Goal: Task Accomplishment & Management: Manage account settings

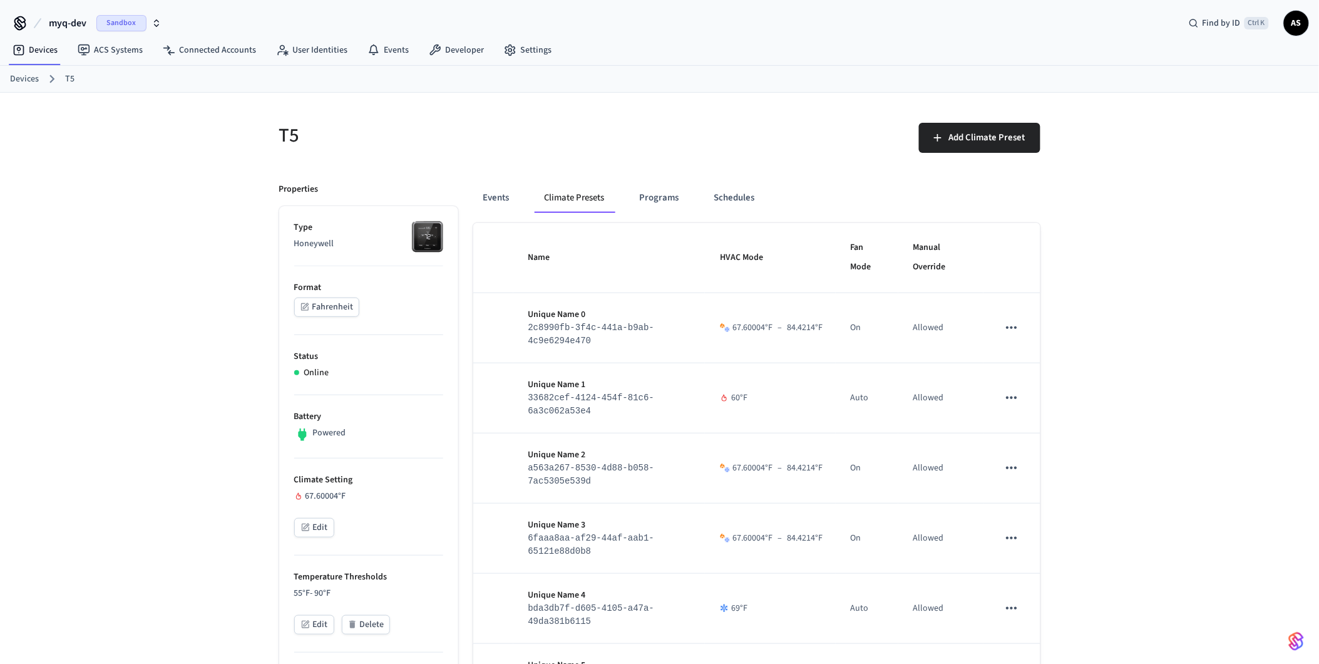
drag, startPoint x: 526, startPoint y: 195, endPoint x: 520, endPoint y: 195, distance: 6.3
click at [525, 195] on div "Events Climate Presets Programs Schedules" at bounding box center [756, 198] width 567 height 30
click at [514, 195] on button "Events" at bounding box center [496, 198] width 46 height 30
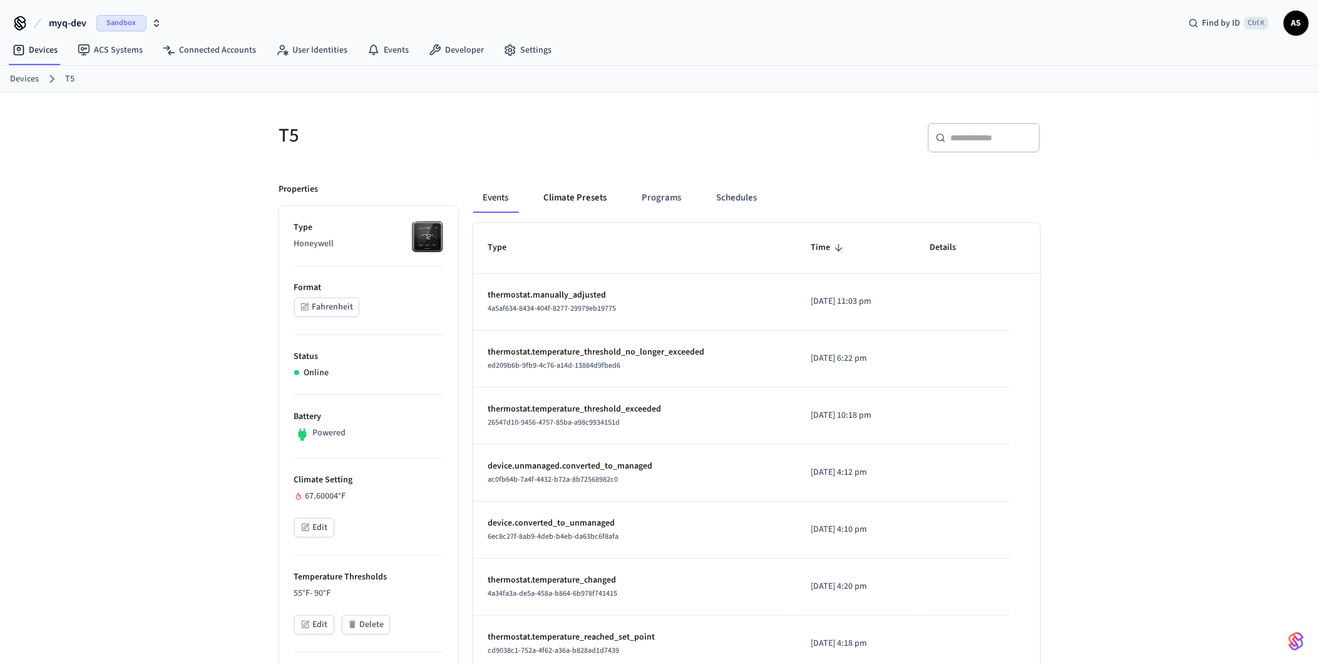
click at [562, 195] on button "Climate Presets" at bounding box center [575, 198] width 83 height 30
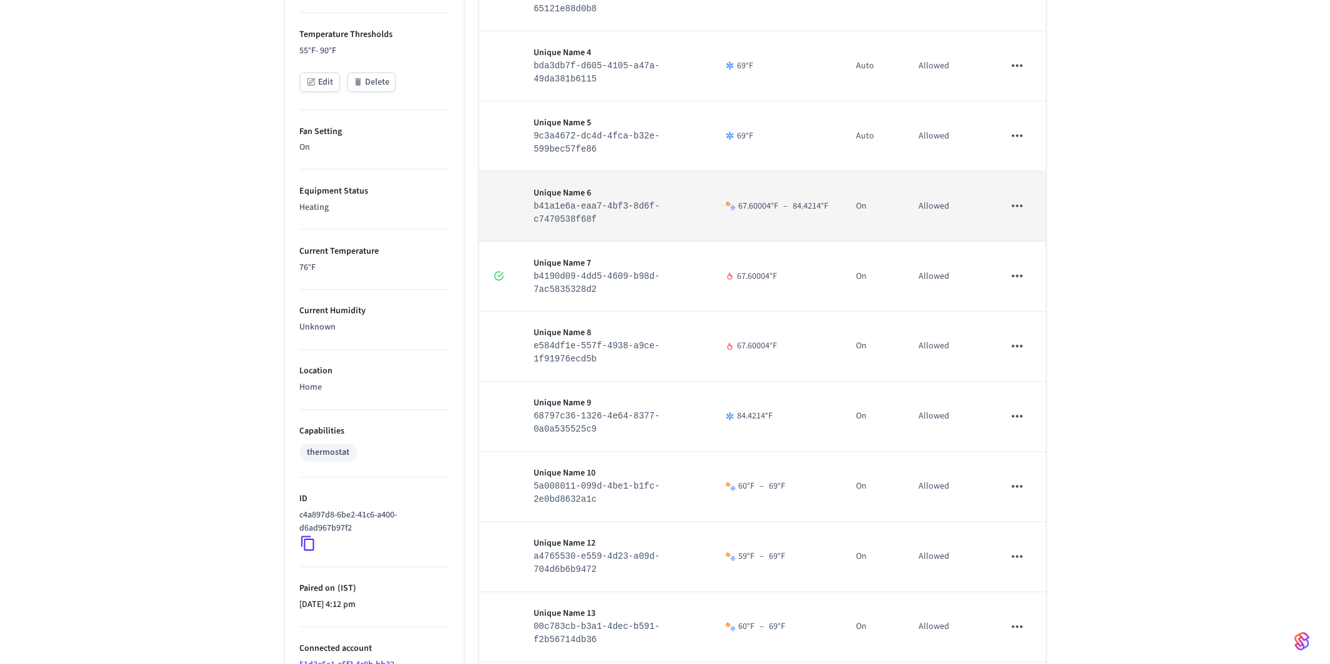
scroll to position [403, 0]
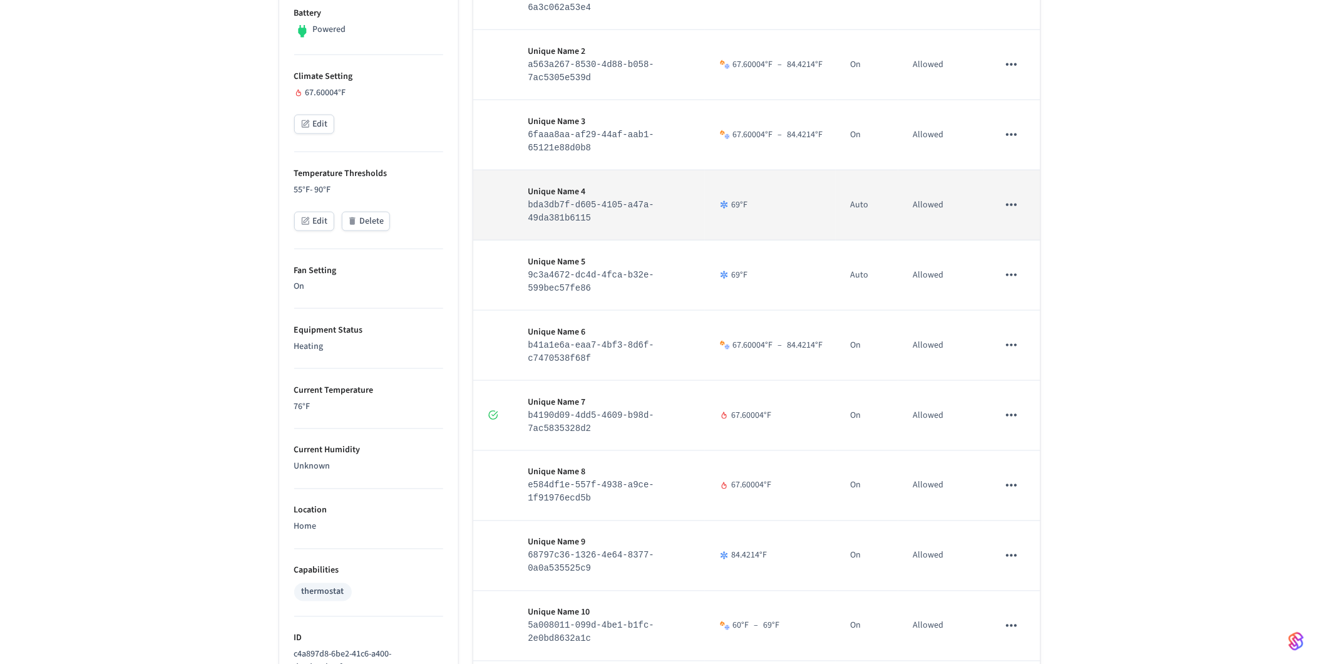
click at [1017, 210] on icon "sticky table" at bounding box center [1012, 205] width 16 height 16
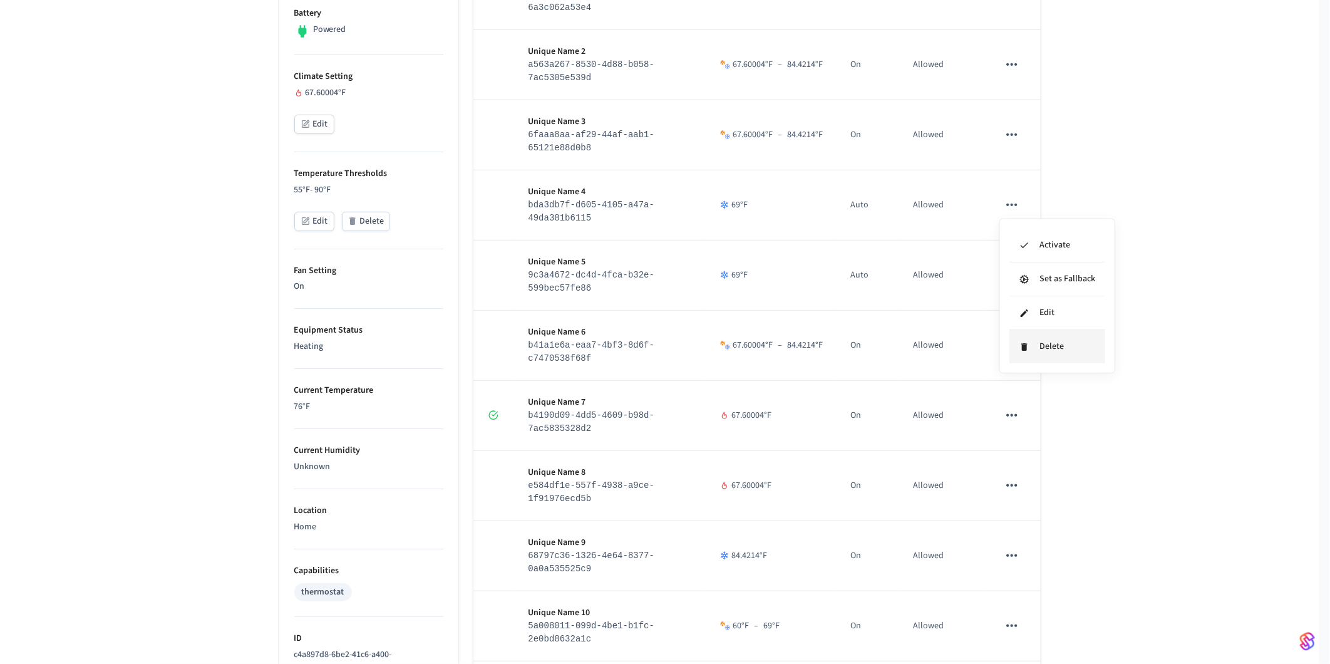
click at [1074, 352] on li "Delete" at bounding box center [1057, 346] width 96 height 33
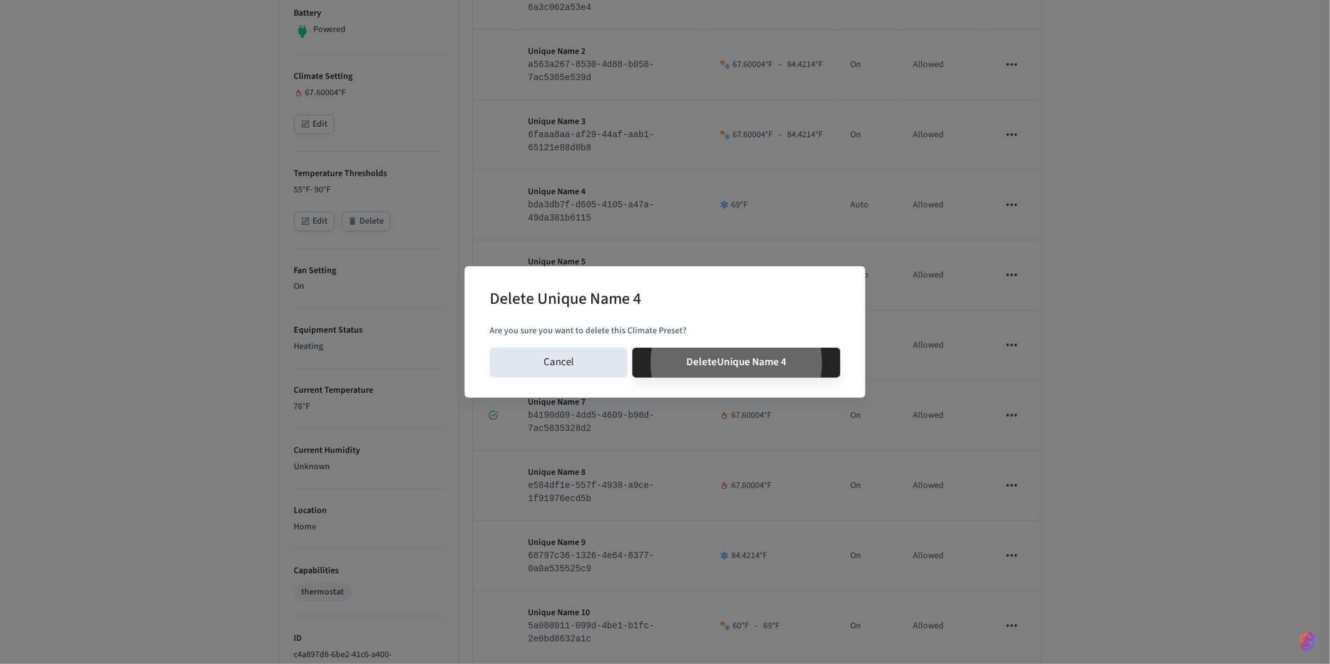
click at [632, 347] on button "Delete Unique Name 4" at bounding box center [736, 362] width 208 height 30
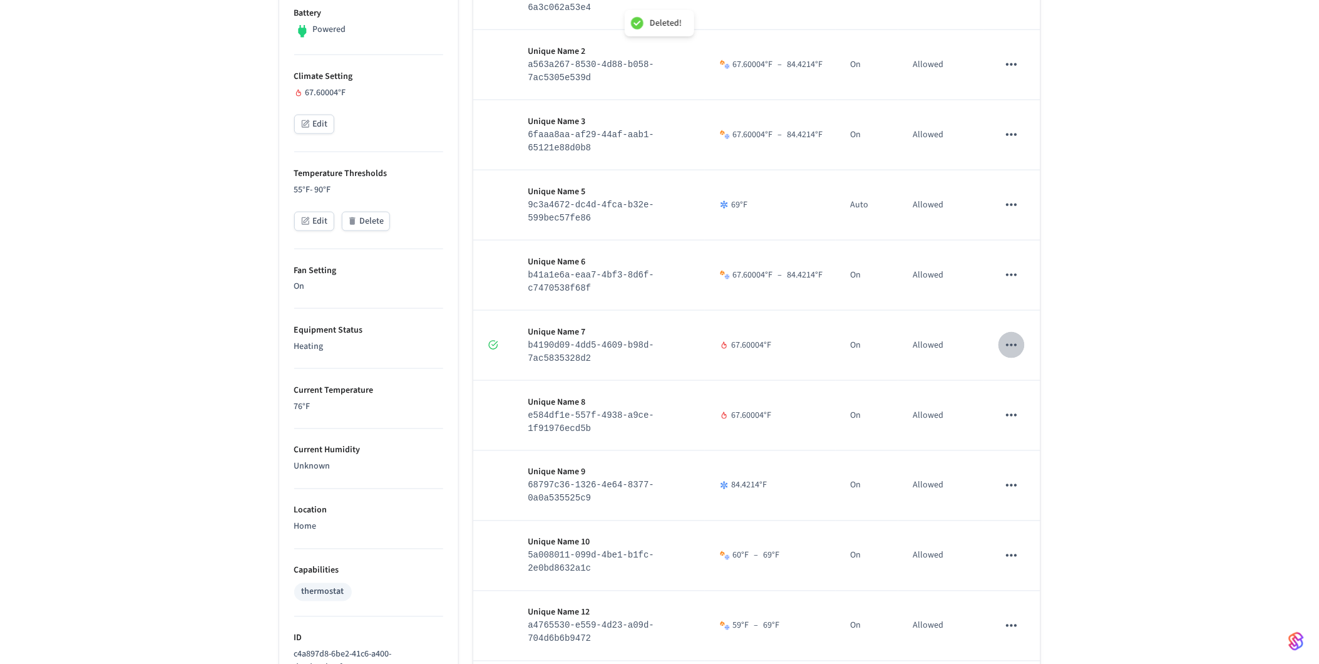
drag, startPoint x: 1014, startPoint y: 344, endPoint x: 1013, endPoint y: 377, distance: 32.6
click at [1013, 344] on icon "sticky table" at bounding box center [1012, 345] width 16 height 16
click at [1022, 484] on icon at bounding box center [1024, 487] width 6 height 8
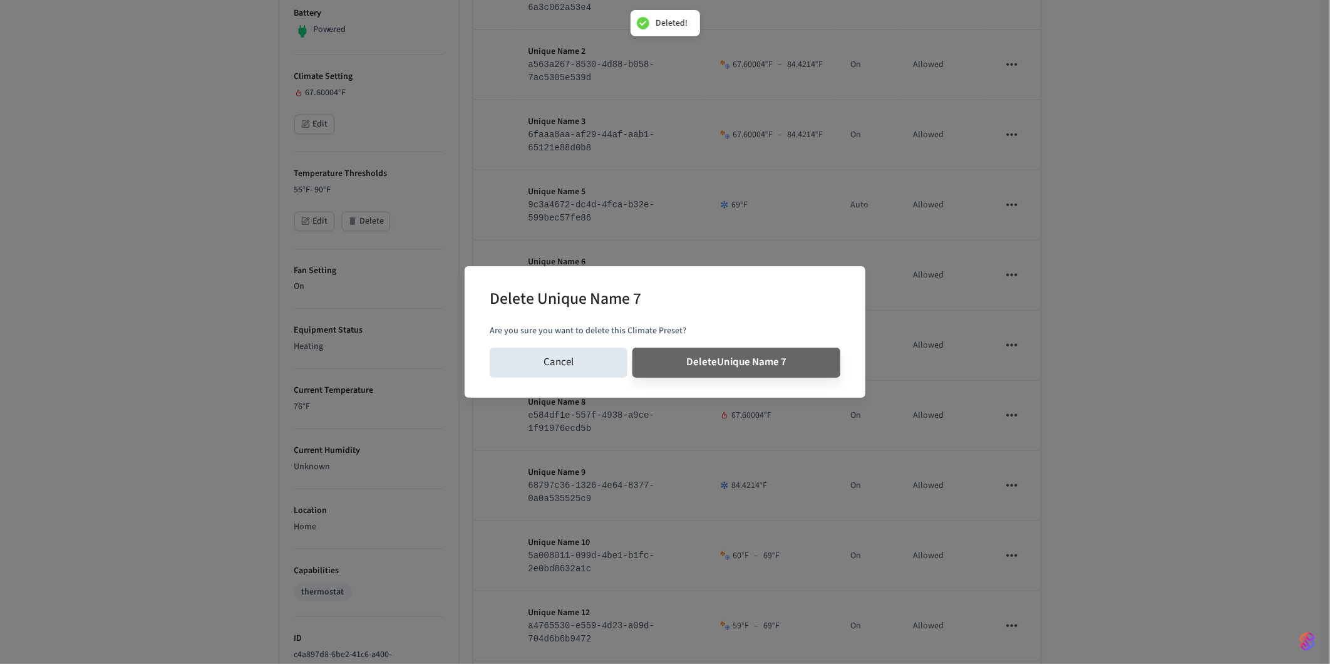
click at [632, 347] on button "Delete Unique Name 7" at bounding box center [736, 362] width 208 height 30
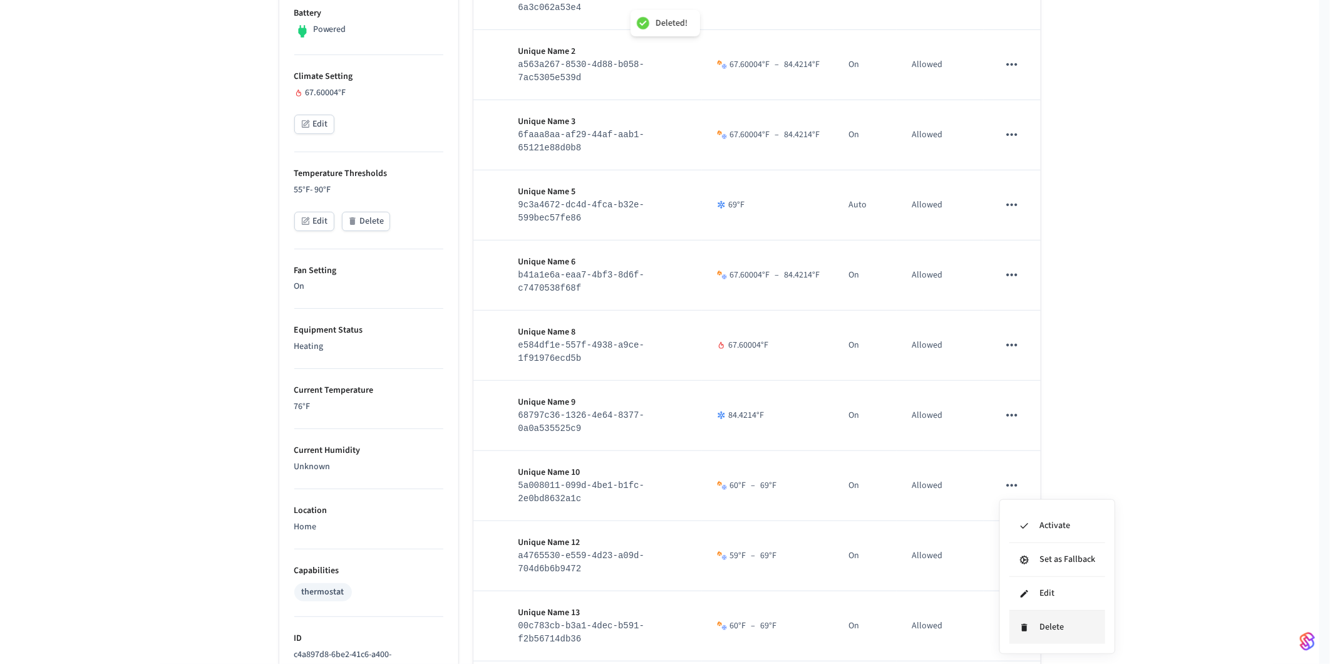
click at [1025, 623] on icon at bounding box center [1024, 627] width 10 height 10
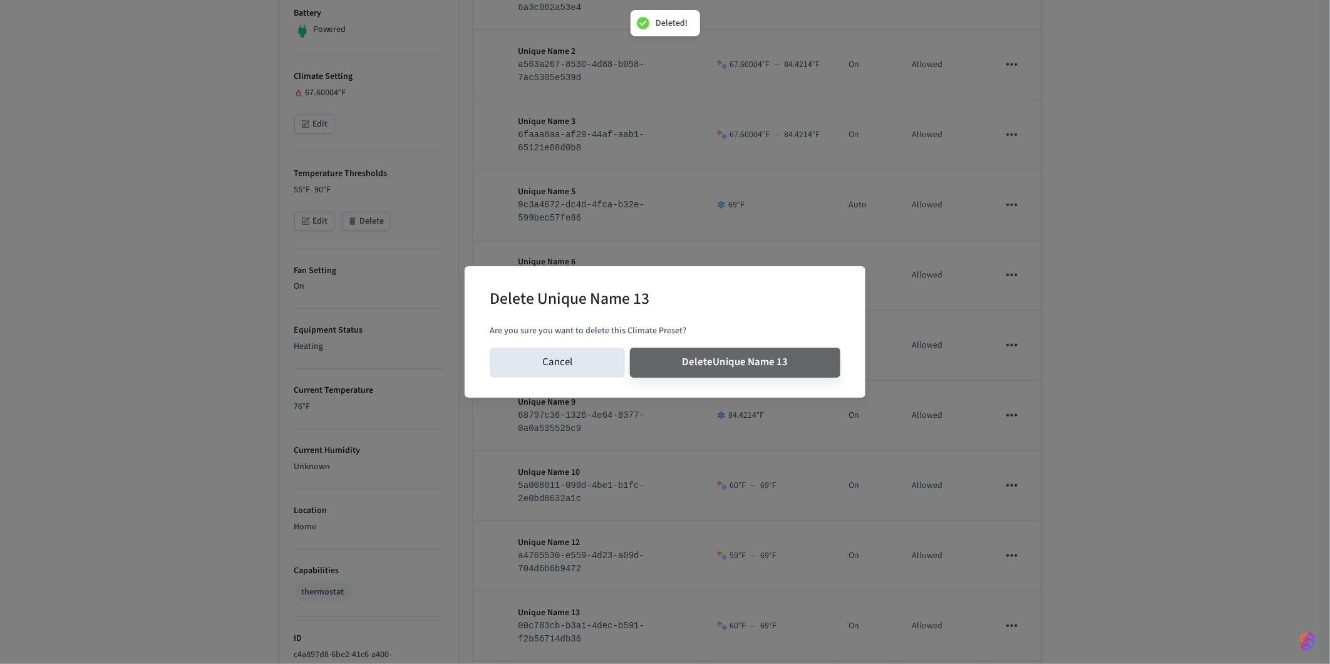
click at [630, 347] on button "Delete Unique Name 13" at bounding box center [735, 362] width 211 height 30
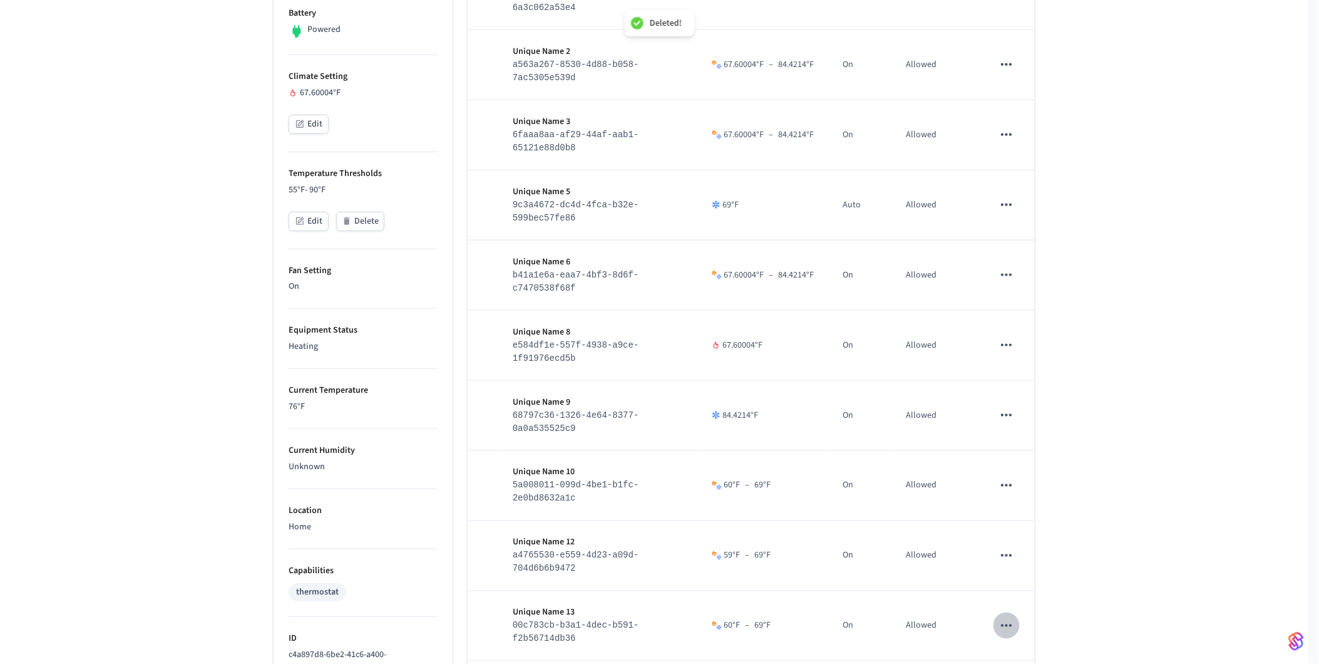
click at [1012, 629] on icon "sticky table" at bounding box center [1006, 625] width 16 height 16
click at [1031, 628] on li "Delete" at bounding box center [1057, 626] width 96 height 33
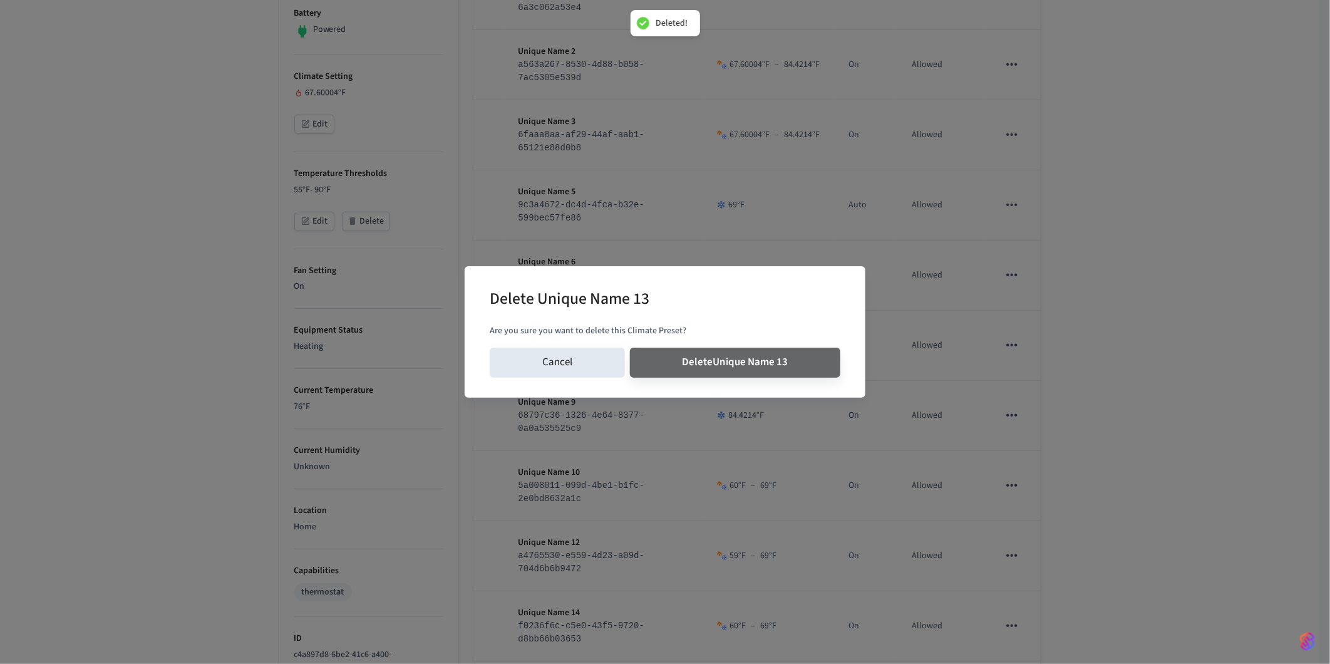
click at [630, 347] on button "Delete Unique Name 13" at bounding box center [735, 362] width 211 height 30
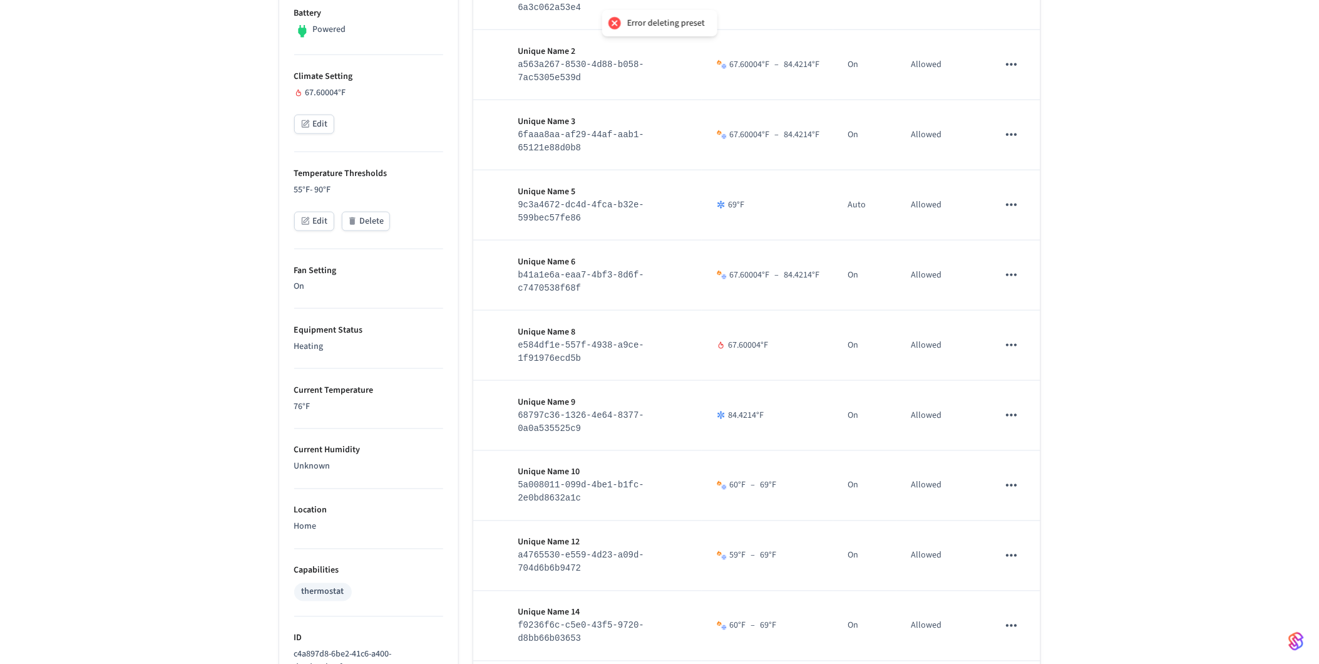
click at [1015, 624] on icon "sticky table" at bounding box center [1012, 625] width 16 height 16
click at [1041, 624] on li "Delete" at bounding box center [1057, 626] width 96 height 33
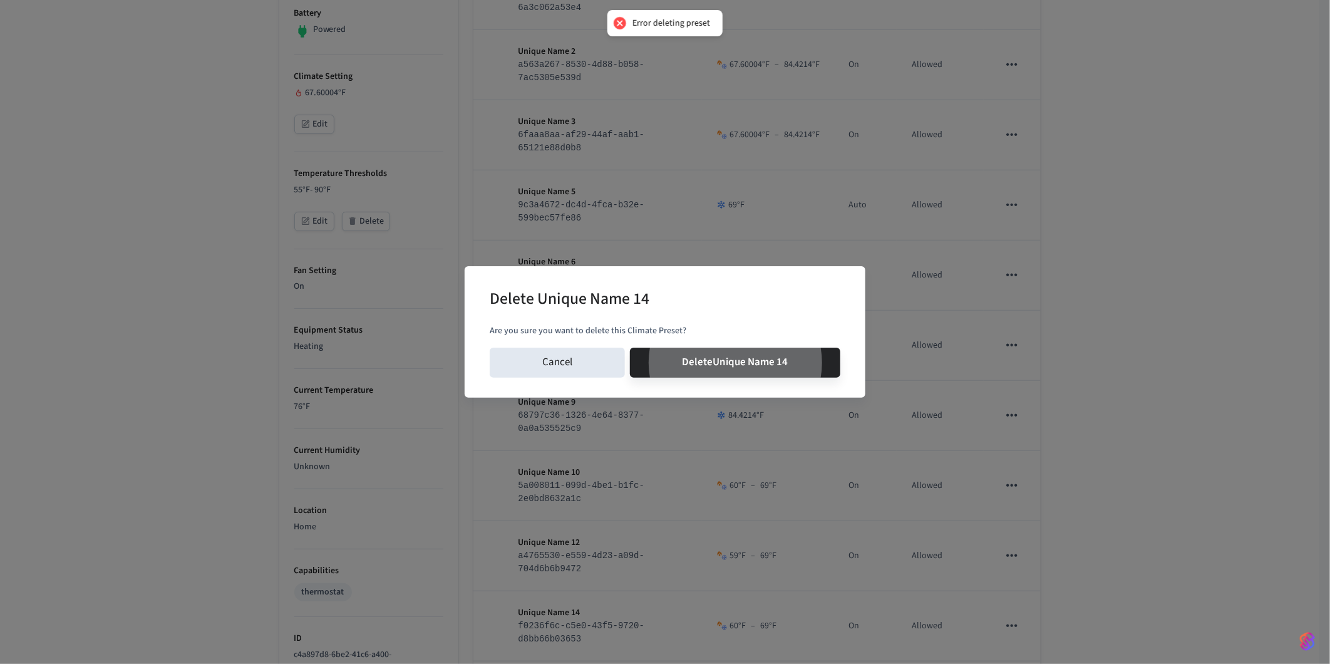
click at [630, 347] on button "Delete Unique Name 14" at bounding box center [735, 362] width 211 height 30
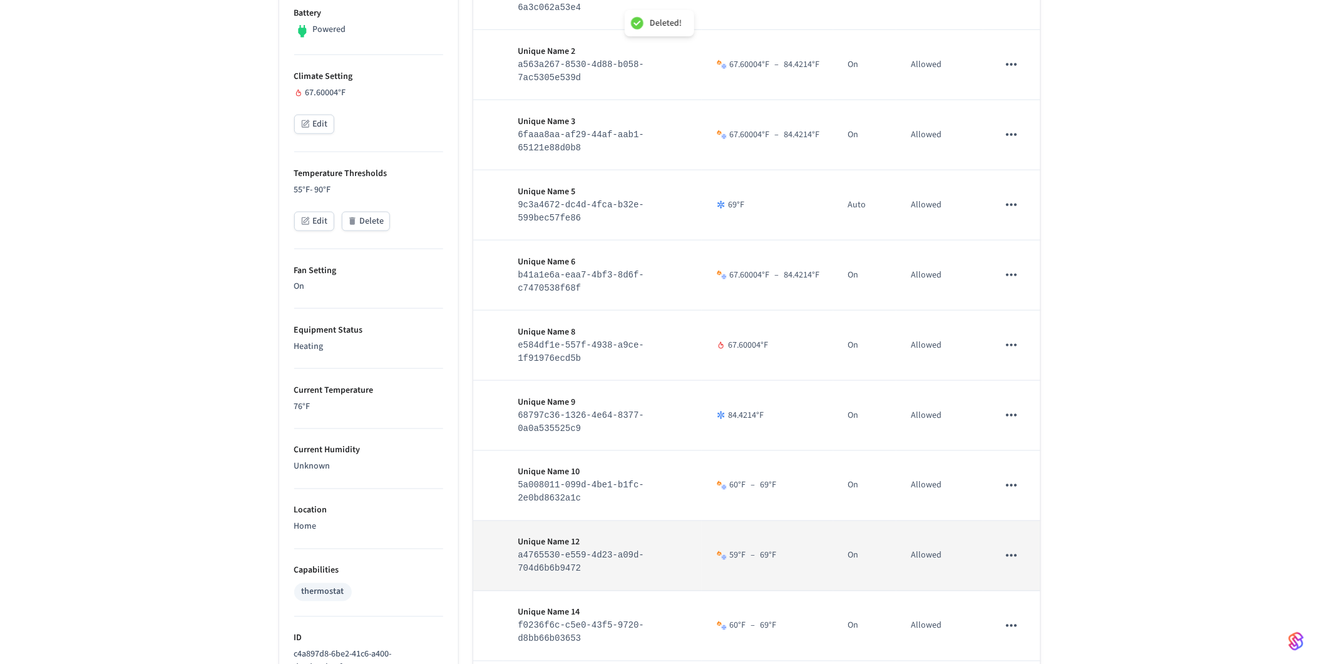
click at [1017, 558] on icon "sticky table" at bounding box center [1012, 555] width 16 height 16
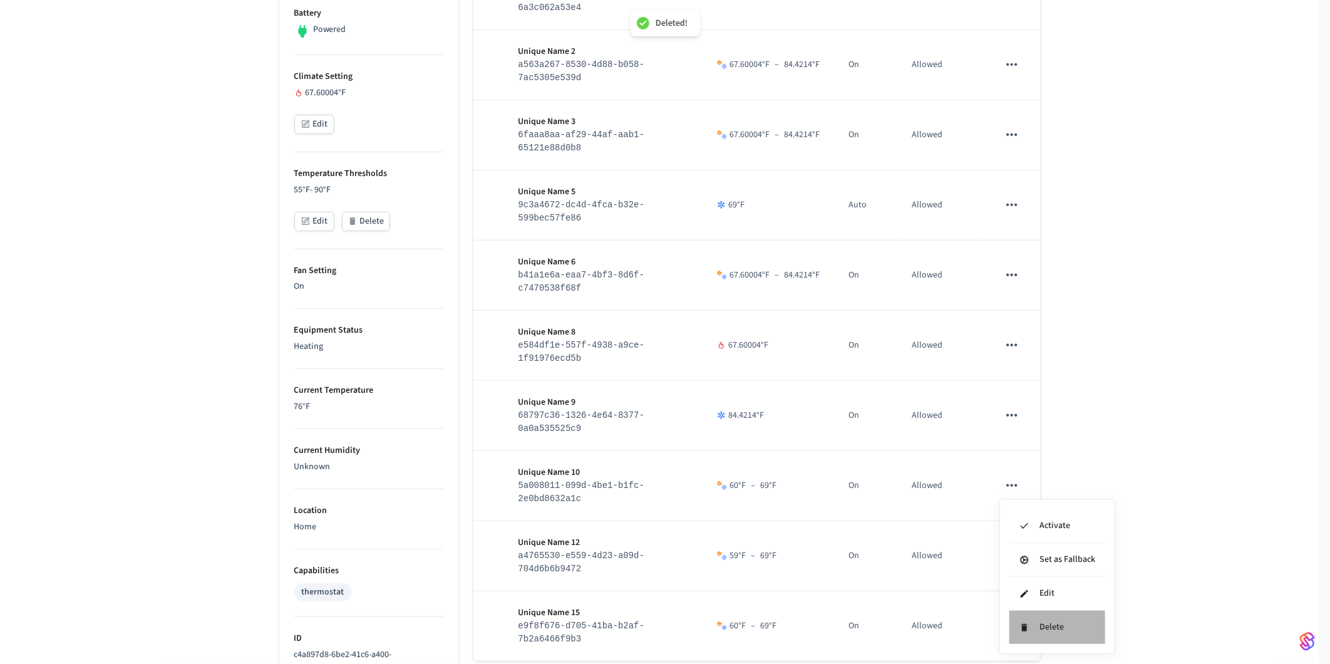
click at [1035, 627] on li "Delete" at bounding box center [1057, 626] width 96 height 33
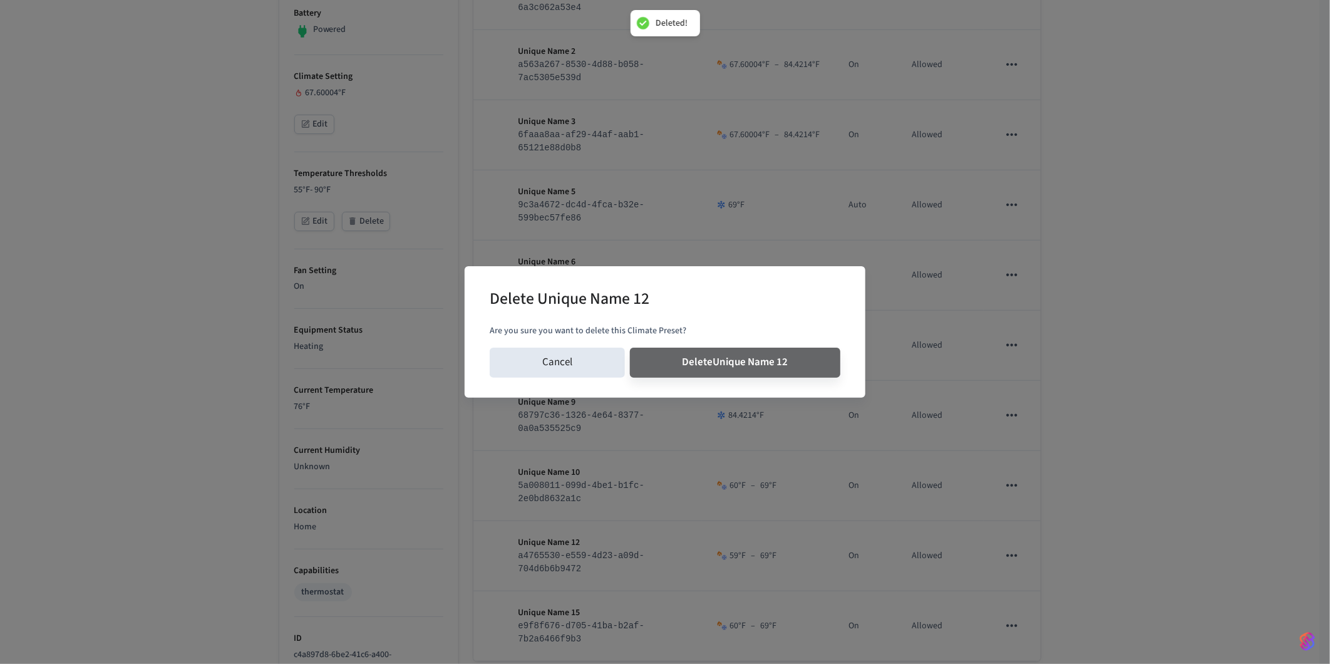
click at [630, 347] on button "Delete Unique Name 12" at bounding box center [735, 362] width 211 height 30
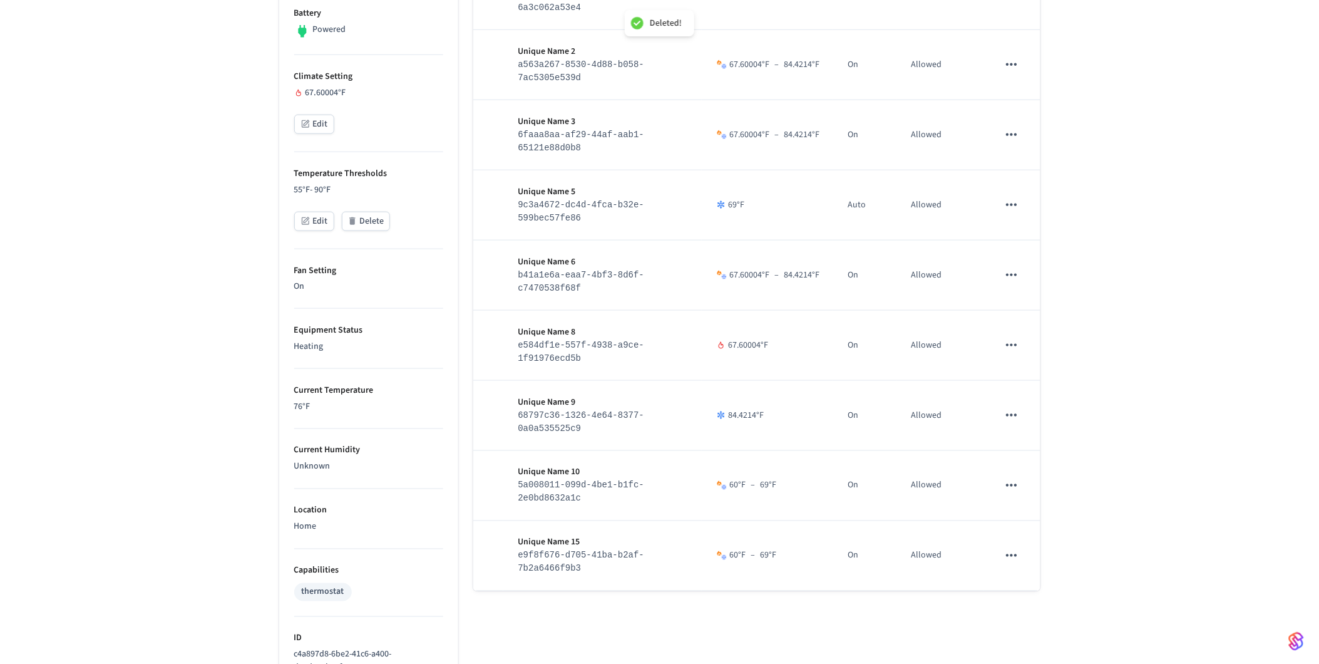
click at [1012, 624] on div "Name HVAC Mode Fan Mode Manual Override Unique Name 0 2c8990fb-3f4c-441a-b9ab-4…" at bounding box center [756, 329] width 567 height 1019
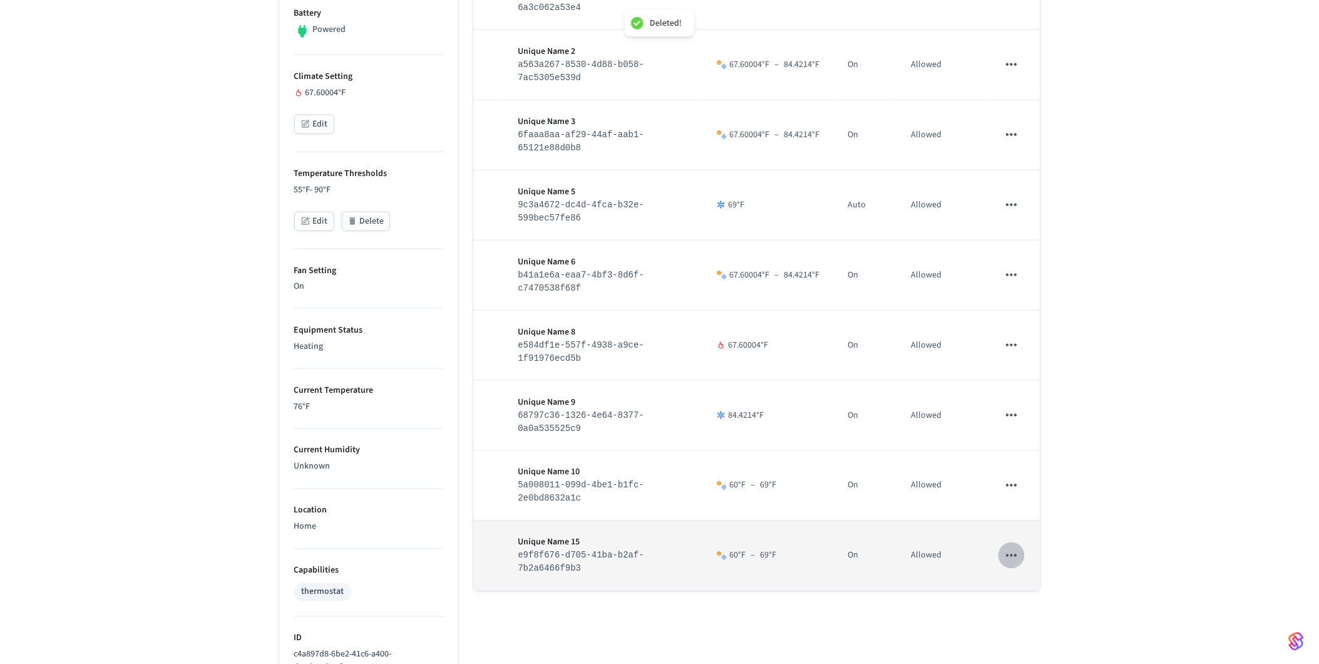
click at [1015, 558] on icon "sticky table" at bounding box center [1012, 555] width 16 height 16
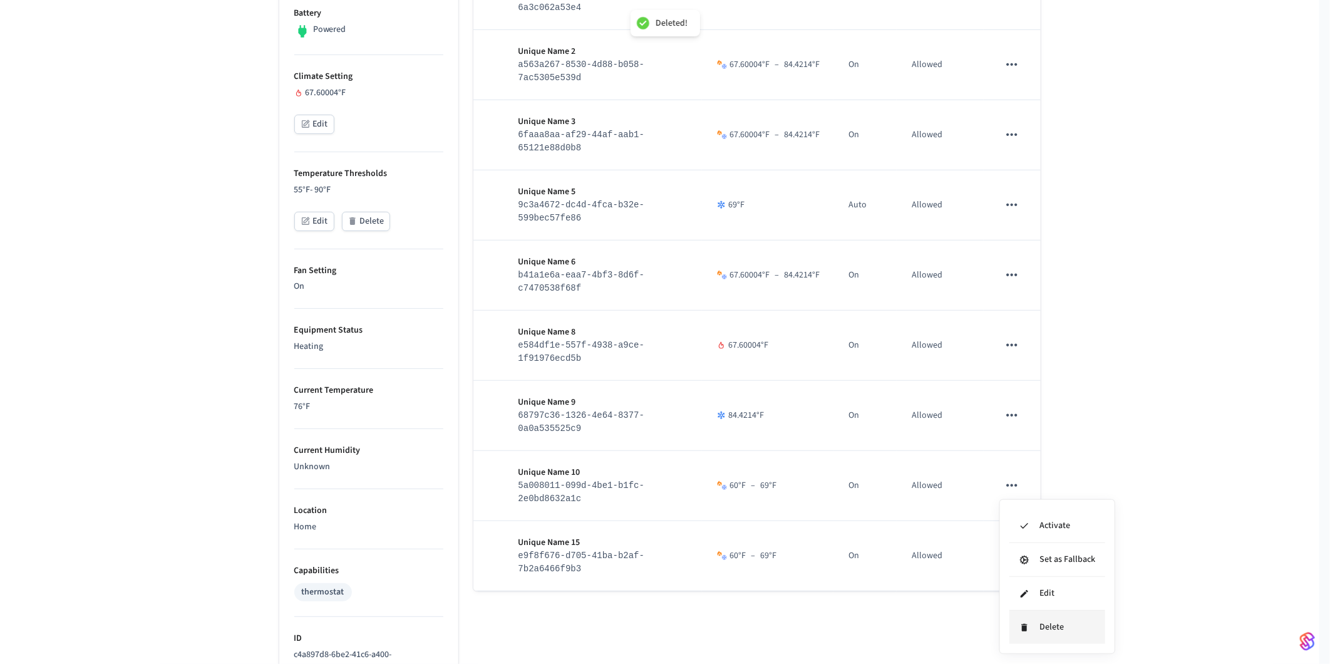
click at [1025, 624] on icon at bounding box center [1024, 628] width 6 height 8
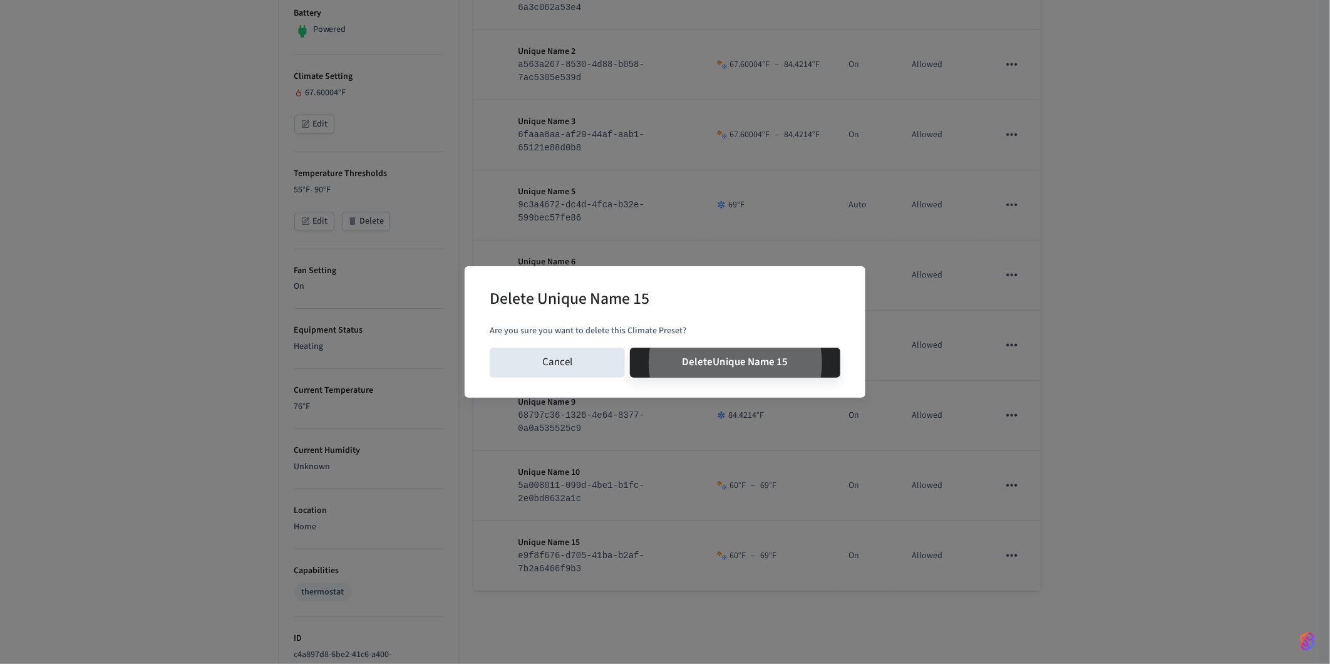
click at [630, 347] on button "Delete Unique Name 15" at bounding box center [735, 362] width 211 height 30
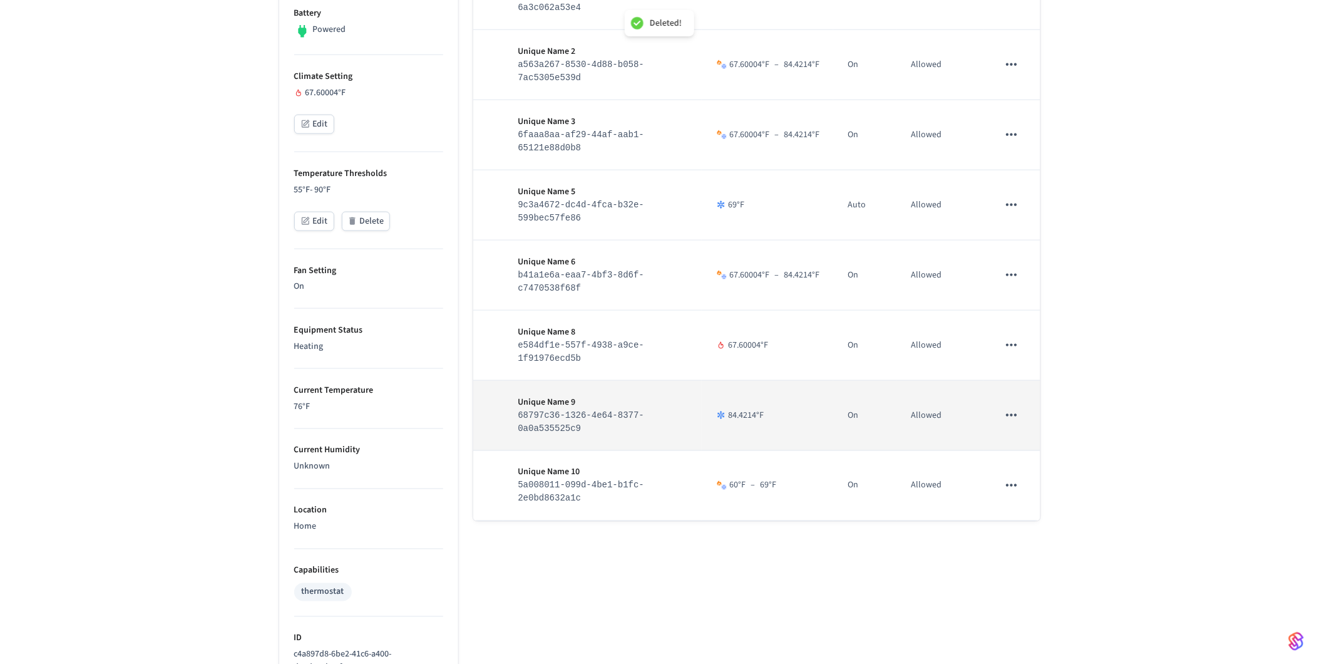
click at [1010, 419] on icon "sticky table" at bounding box center [1012, 415] width 16 height 16
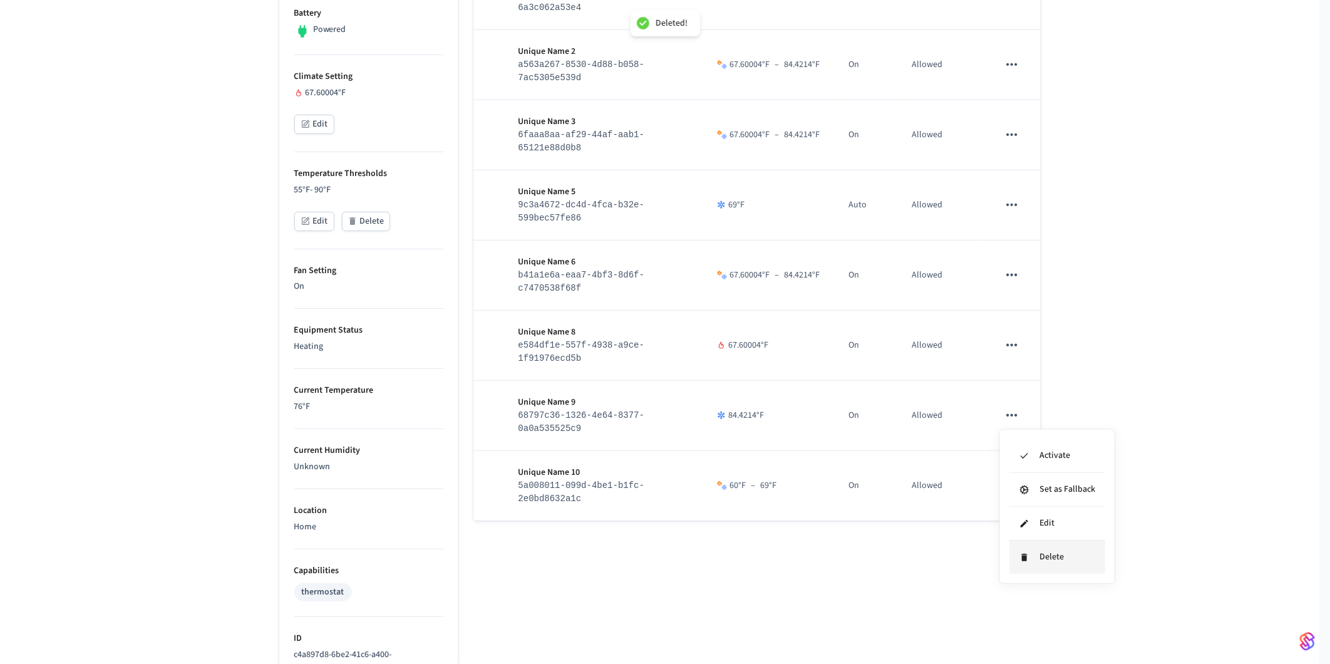
click at [1021, 563] on li "Delete" at bounding box center [1057, 556] width 96 height 33
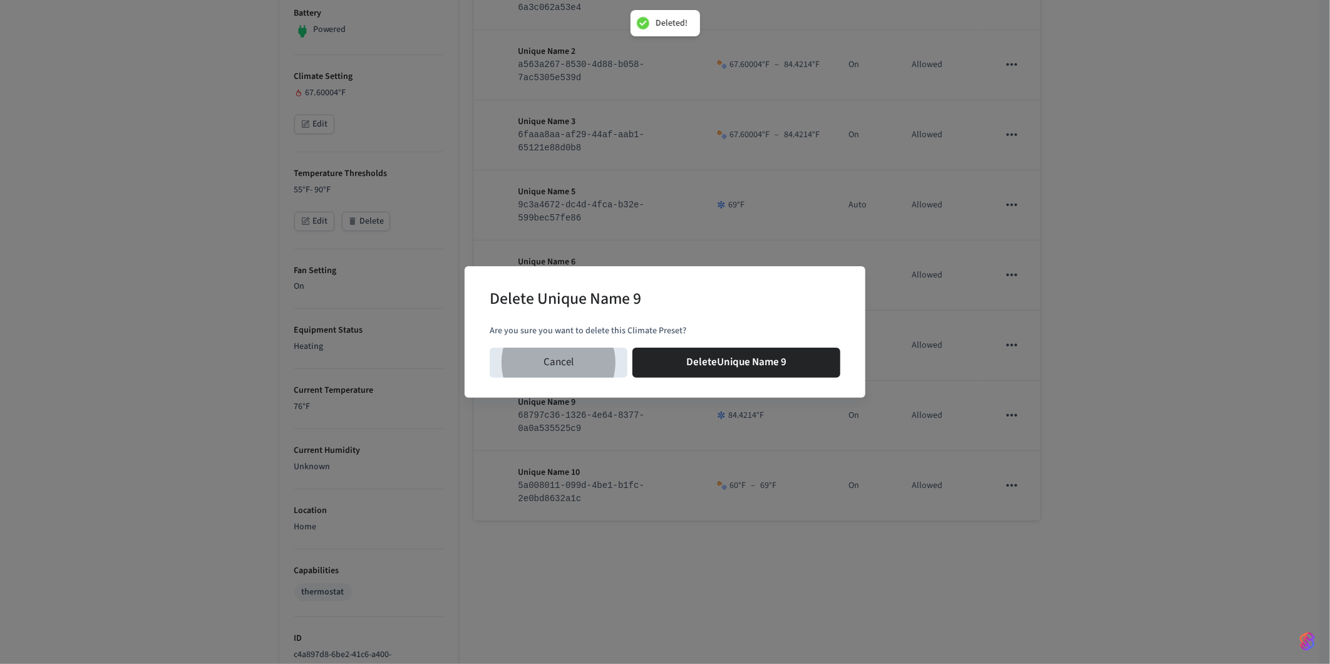
click at [632, 347] on button "Delete Unique Name 9" at bounding box center [736, 362] width 208 height 30
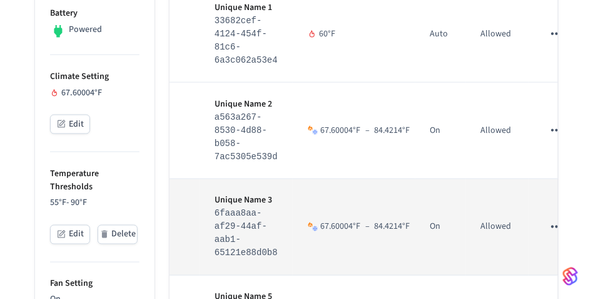
click at [551, 232] on icon "sticky table" at bounding box center [557, 226] width 16 height 16
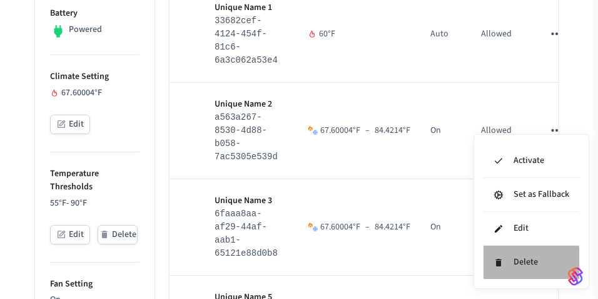
click at [530, 268] on li "Delete" at bounding box center [532, 261] width 96 height 33
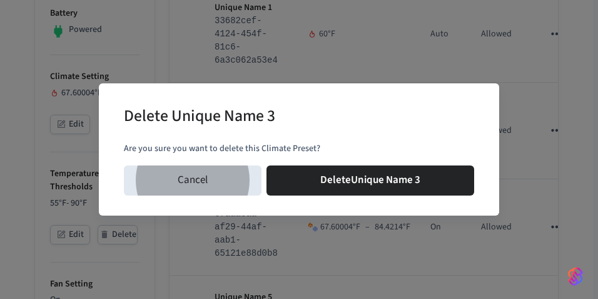
click at [267, 165] on button "Delete Unique Name 3" at bounding box center [371, 180] width 208 height 30
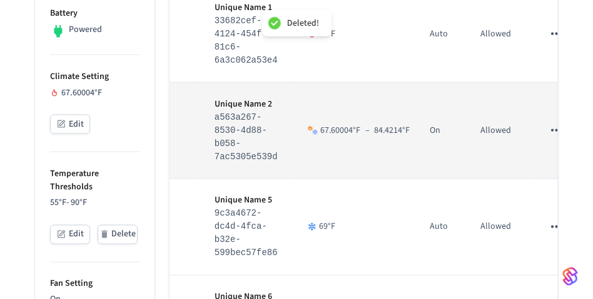
click at [553, 141] on button "sticky table" at bounding box center [557, 130] width 26 height 26
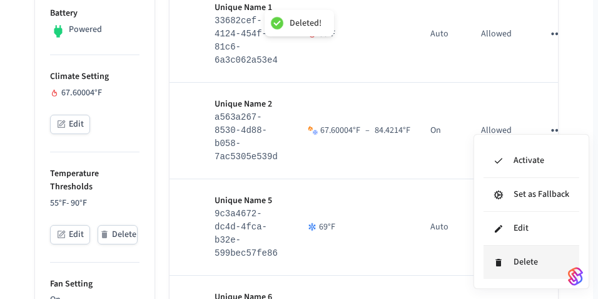
click at [523, 259] on li "Delete" at bounding box center [532, 261] width 96 height 33
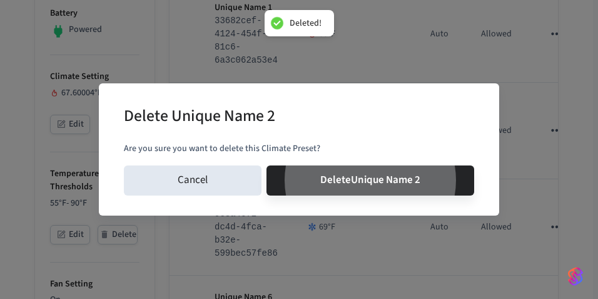
click at [267, 165] on button "Delete Unique Name 2" at bounding box center [371, 180] width 208 height 30
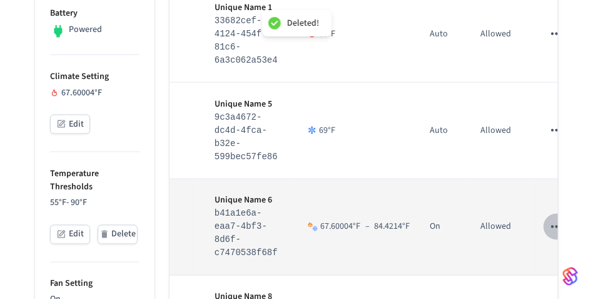
click at [550, 224] on icon "sticky table" at bounding box center [557, 226] width 16 height 16
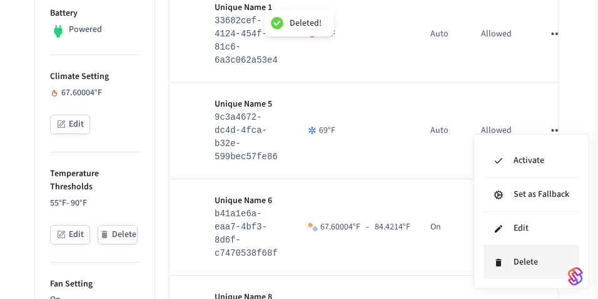
click at [540, 275] on li "Delete" at bounding box center [532, 261] width 96 height 33
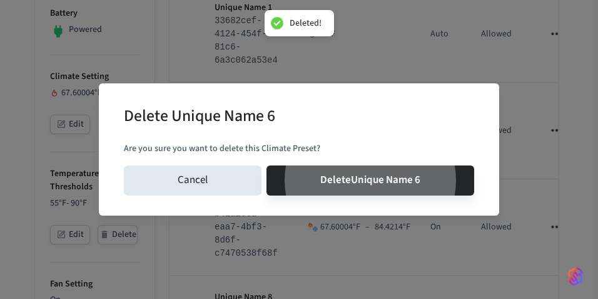
click at [267, 165] on button "Delete Unique Name 6" at bounding box center [371, 180] width 208 height 30
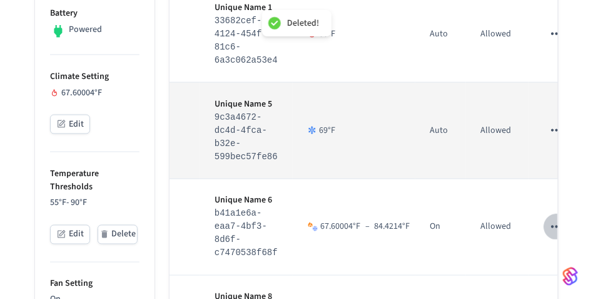
click at [552, 131] on icon "sticky table" at bounding box center [557, 130] width 11 height 3
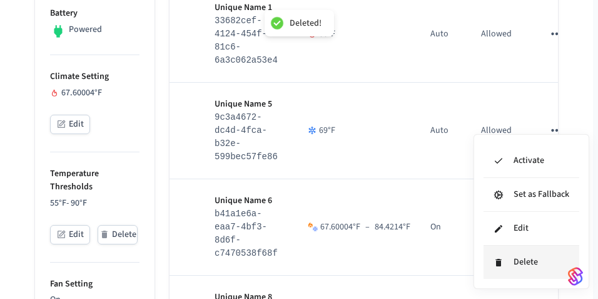
click at [524, 259] on li "Delete" at bounding box center [532, 261] width 96 height 33
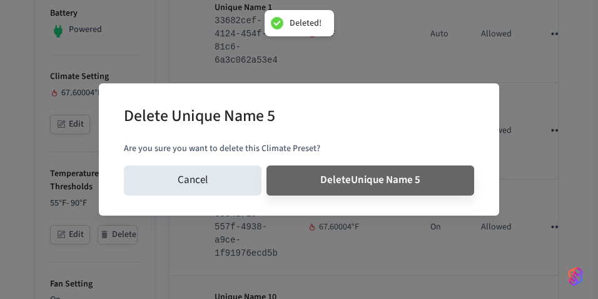
click at [267, 165] on button "Delete Unique Name 5" at bounding box center [371, 180] width 208 height 30
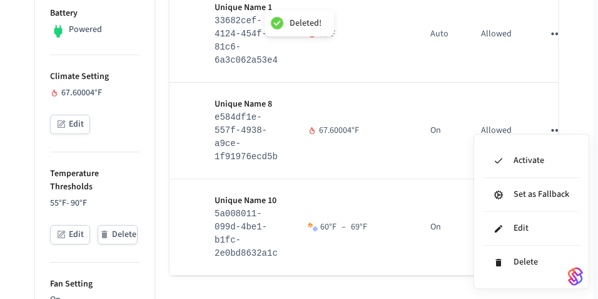
click at [542, 284] on div "Activate Set as Fallback Edit Delete" at bounding box center [532, 211] width 116 height 155
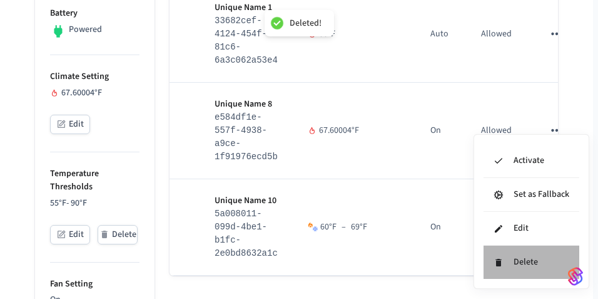
click at [543, 272] on li "Delete" at bounding box center [532, 261] width 96 height 33
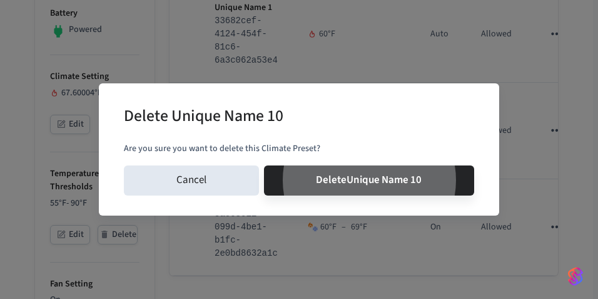
click at [264, 165] on button "Delete Unique Name 10" at bounding box center [369, 180] width 211 height 30
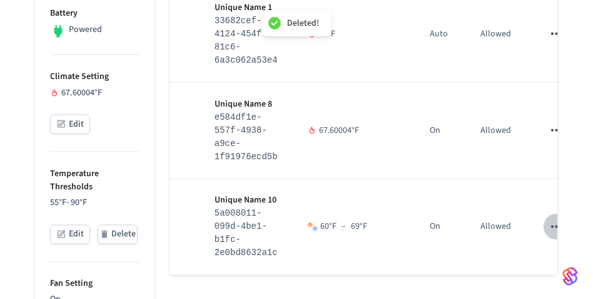
click at [553, 130] on icon "sticky table" at bounding box center [557, 130] width 16 height 16
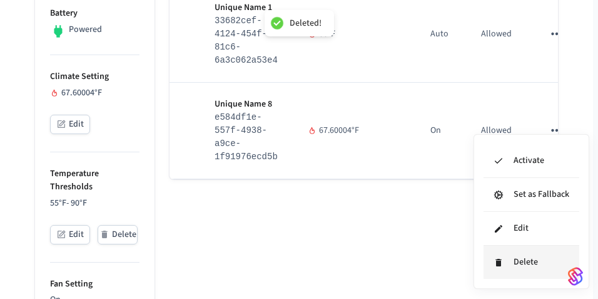
click at [541, 265] on li "Delete" at bounding box center [532, 261] width 96 height 33
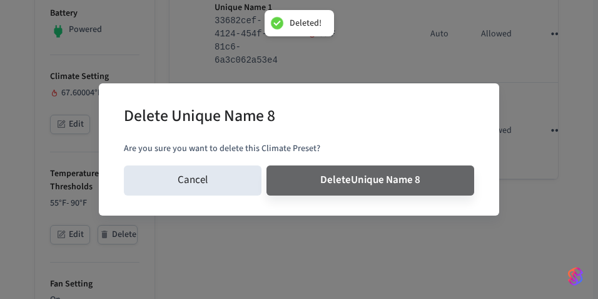
click at [267, 165] on button "Delete Unique Name 8" at bounding box center [371, 180] width 208 height 30
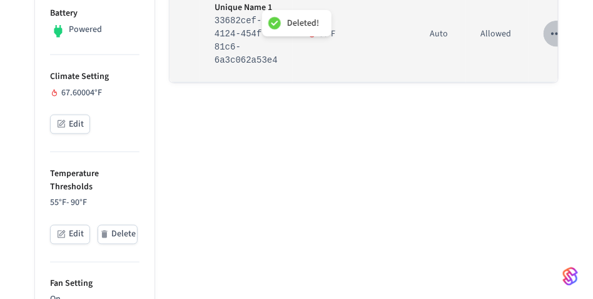
click at [551, 41] on icon "sticky table" at bounding box center [557, 34] width 16 height 16
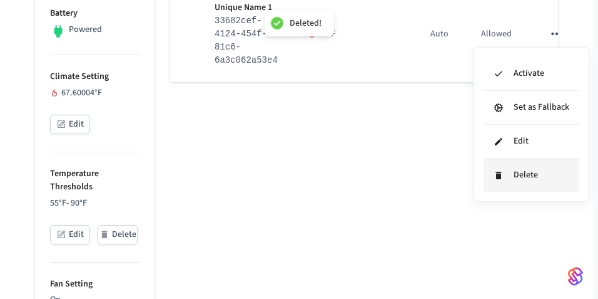
click at [547, 172] on li "Delete" at bounding box center [532, 174] width 96 height 33
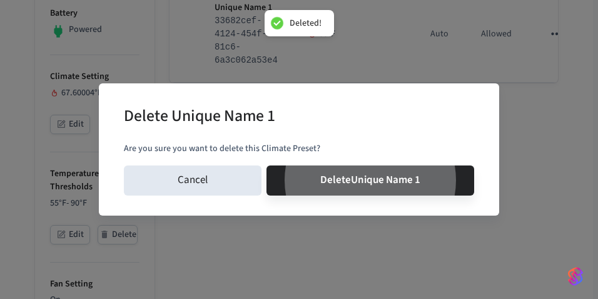
click at [267, 165] on button "Delete Unique Name 1" at bounding box center [371, 180] width 208 height 30
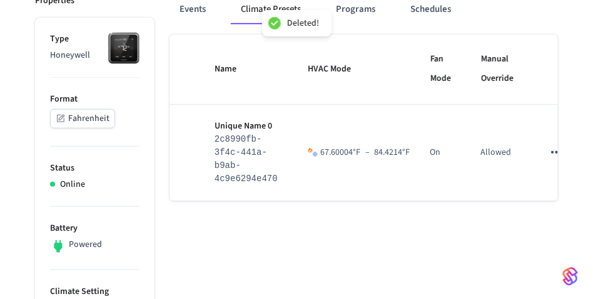
scroll to position [184, 0]
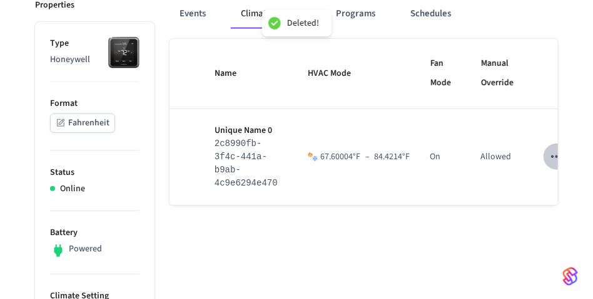
drag, startPoint x: 553, startPoint y: 163, endPoint x: 551, endPoint y: 183, distance: 20.1
click at [553, 162] on icon "sticky table" at bounding box center [557, 156] width 16 height 16
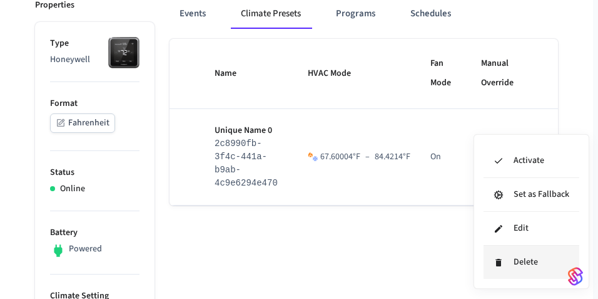
click at [536, 266] on li "Delete" at bounding box center [532, 261] width 96 height 33
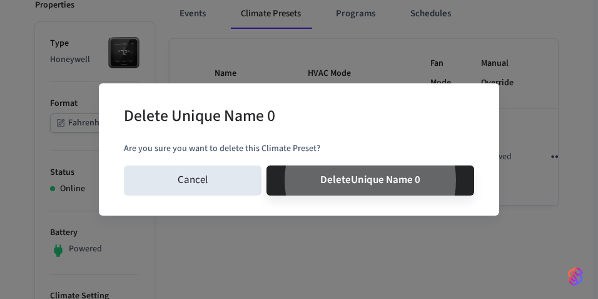
click at [267, 165] on button "Delete Unique Name 0" at bounding box center [371, 180] width 208 height 30
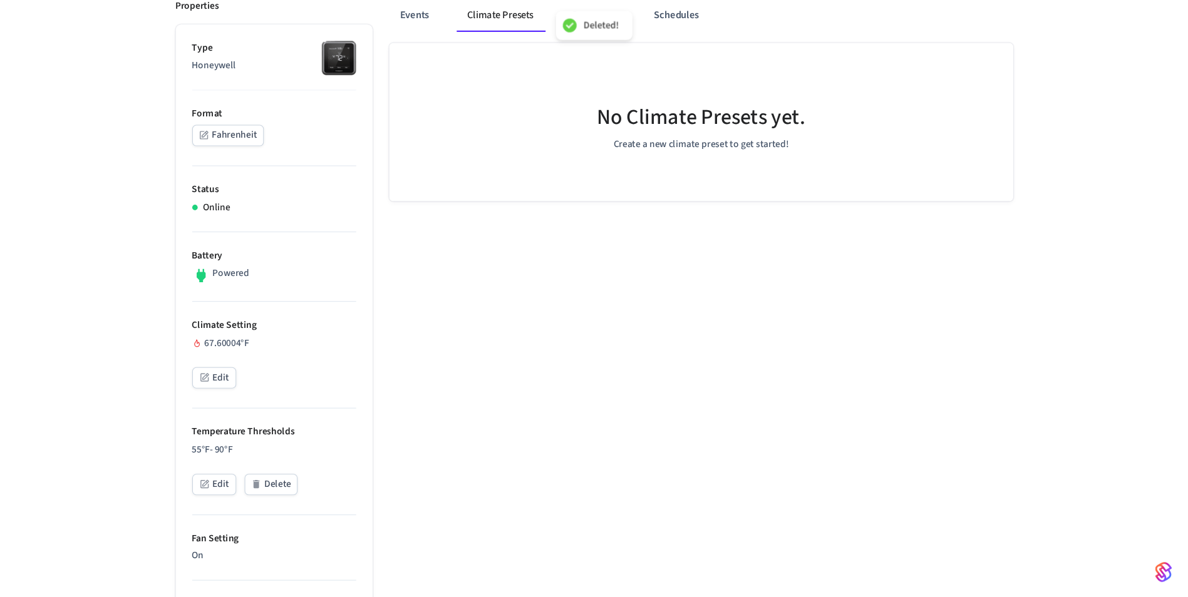
scroll to position [185, 0]
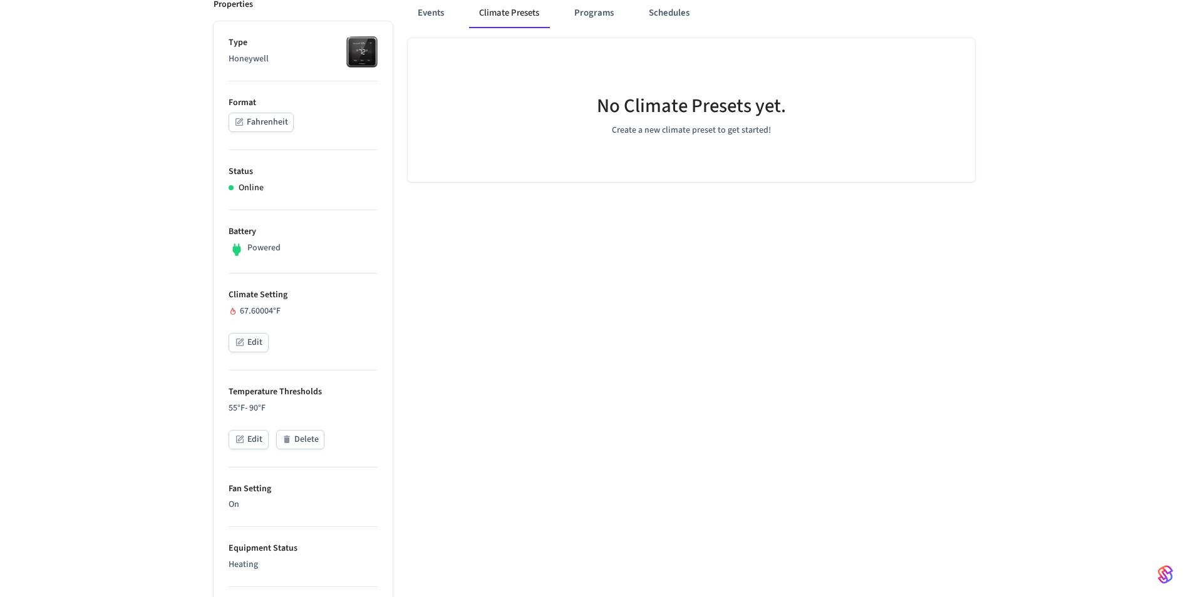
click at [1061, 213] on div "T5 Add Climate Preset Properties Type Honeywell Format Fahrenheit Status Online…" at bounding box center [594, 482] width 1188 height 1149
